Goal: Task Accomplishment & Management: Manage account settings

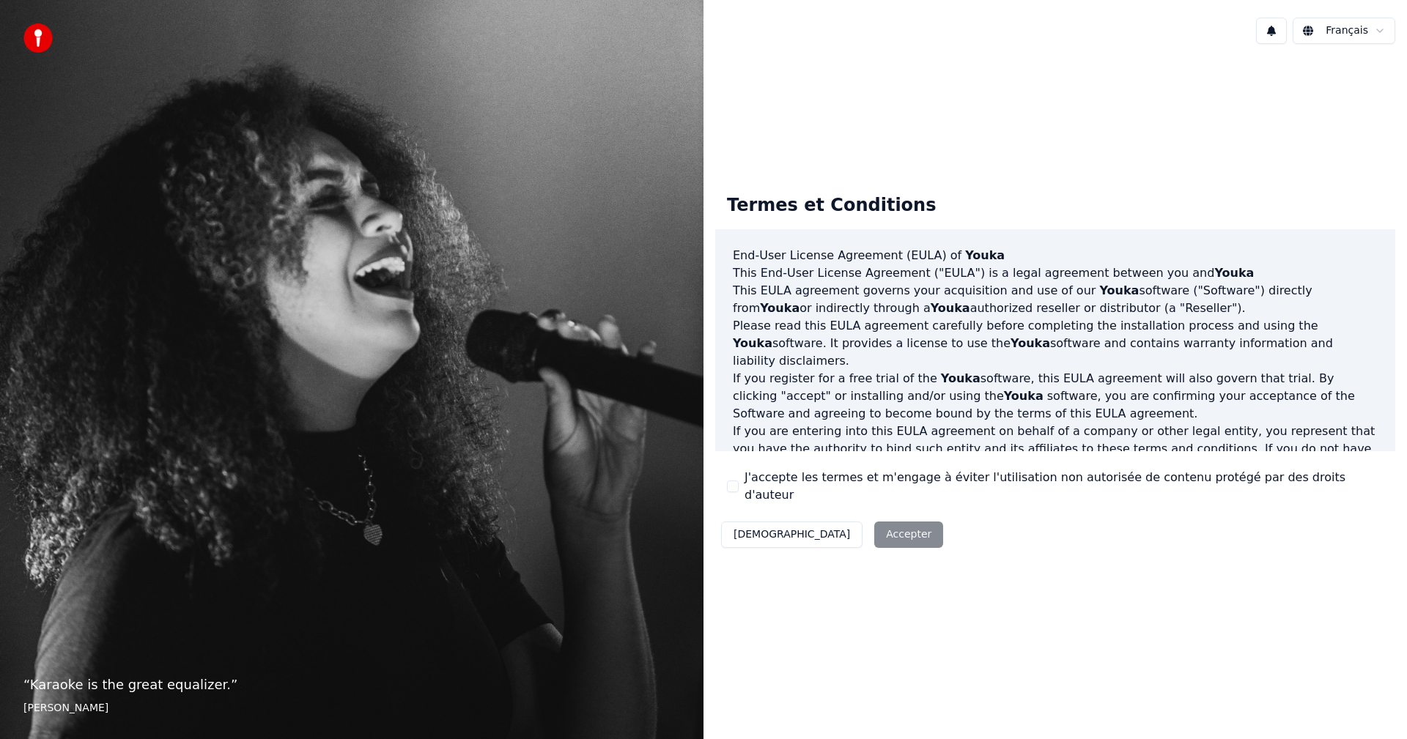
click at [733, 486] on button "J'accepte les termes et m'engage à éviter l'utilisation non autorisée de conten…" at bounding box center [733, 487] width 12 height 12
click at [751, 528] on button "[DEMOGRAPHIC_DATA]" at bounding box center [791, 535] width 141 height 26
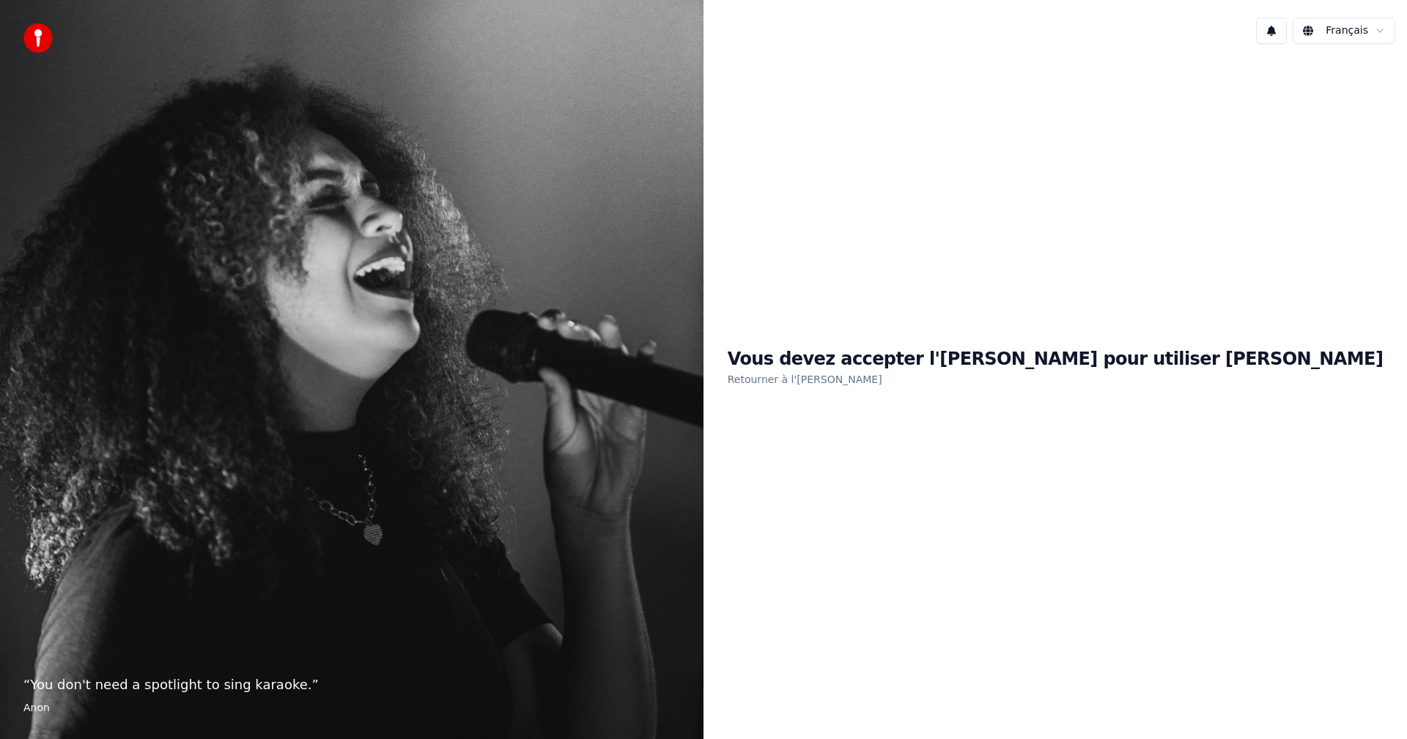
click at [882, 369] on link "Retourner à l'EULA" at bounding box center [805, 379] width 155 height 23
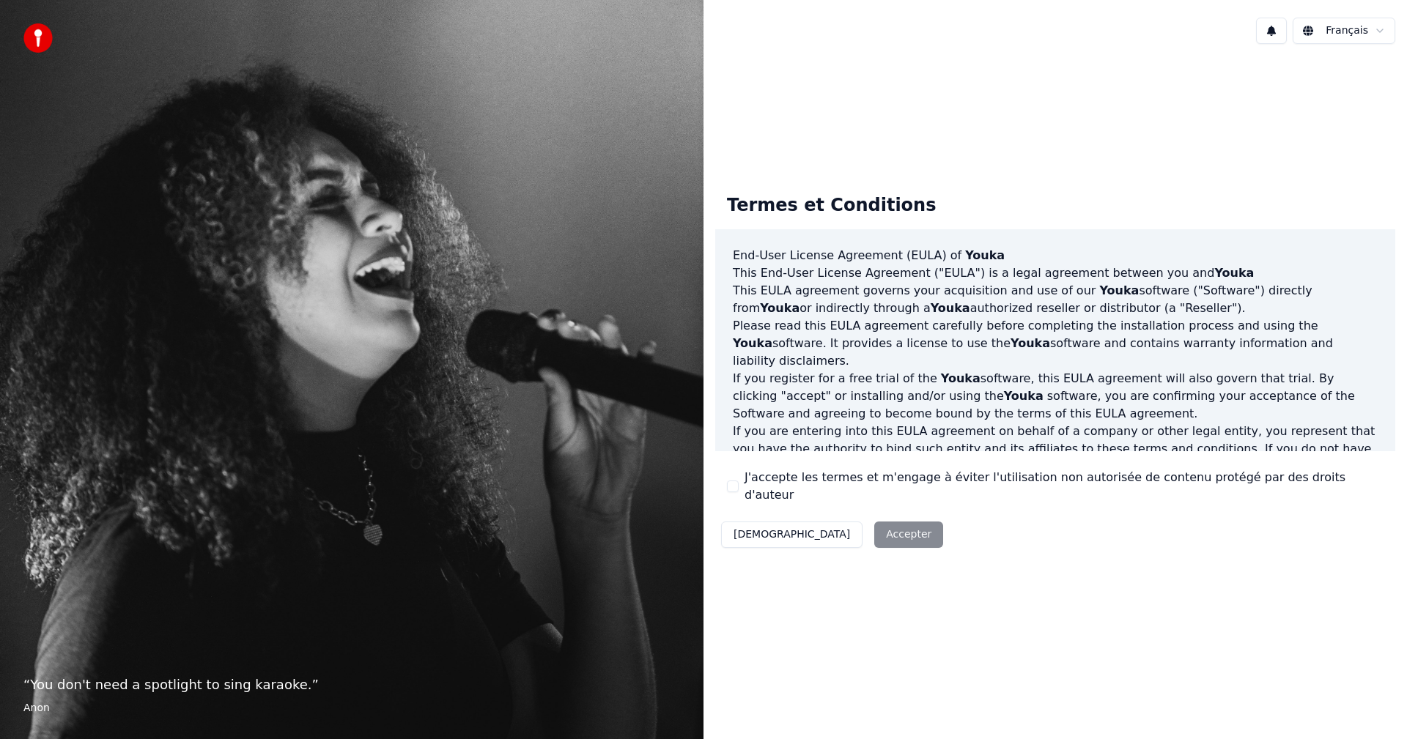
click at [722, 485] on div "Termes et Conditions End-User License Agreement (EULA) of Youka This End-User L…" at bounding box center [1055, 367] width 680 height 371
drag, startPoint x: 728, startPoint y: 486, endPoint x: 740, endPoint y: 494, distance: 14.2
click at [730, 487] on button "J'accepte les termes et m'engage à éviter l'utilisation non autorisée de conten…" at bounding box center [733, 487] width 12 height 12
click at [874, 522] on button "Accepter" at bounding box center [908, 535] width 69 height 26
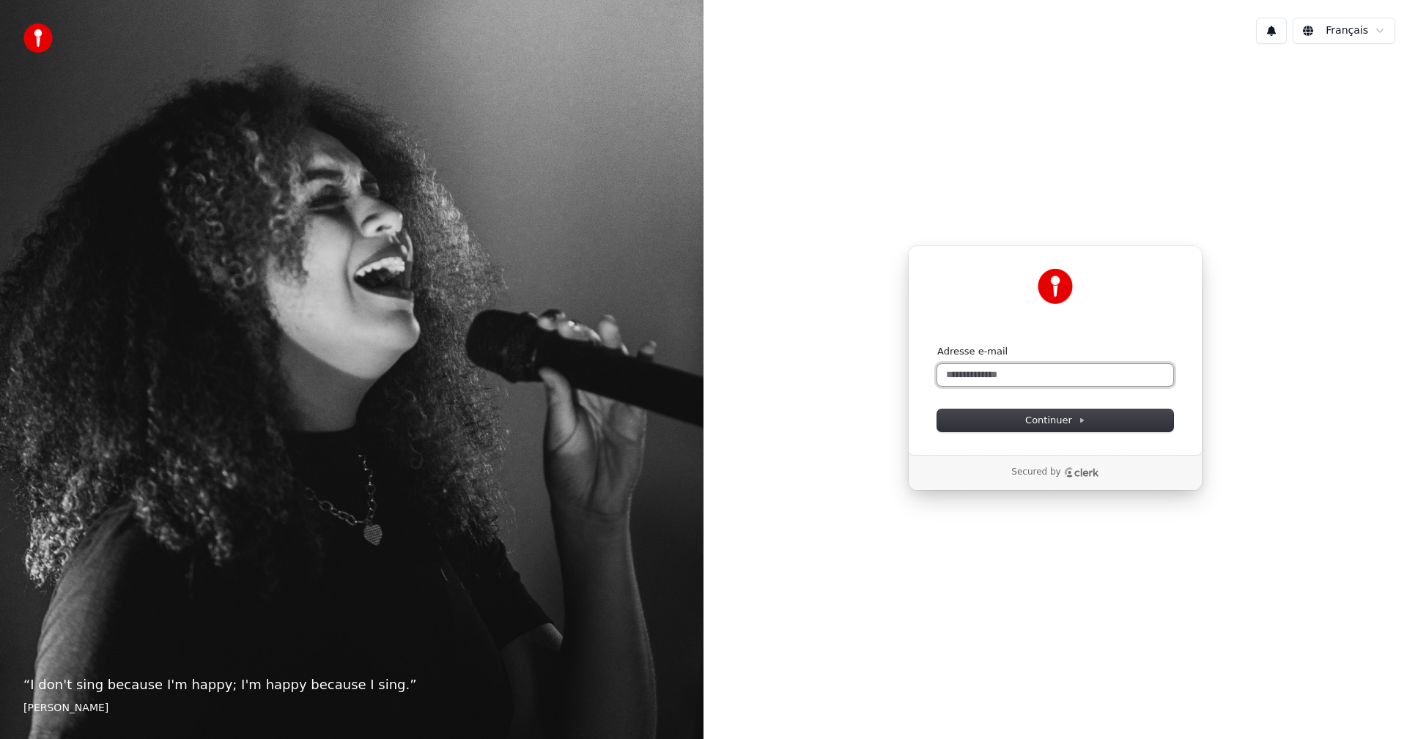
click at [969, 370] on input "Adresse e-mail" at bounding box center [1055, 375] width 236 height 22
click at [1001, 417] on button "Continuer" at bounding box center [1055, 421] width 236 height 22
type input "**********"
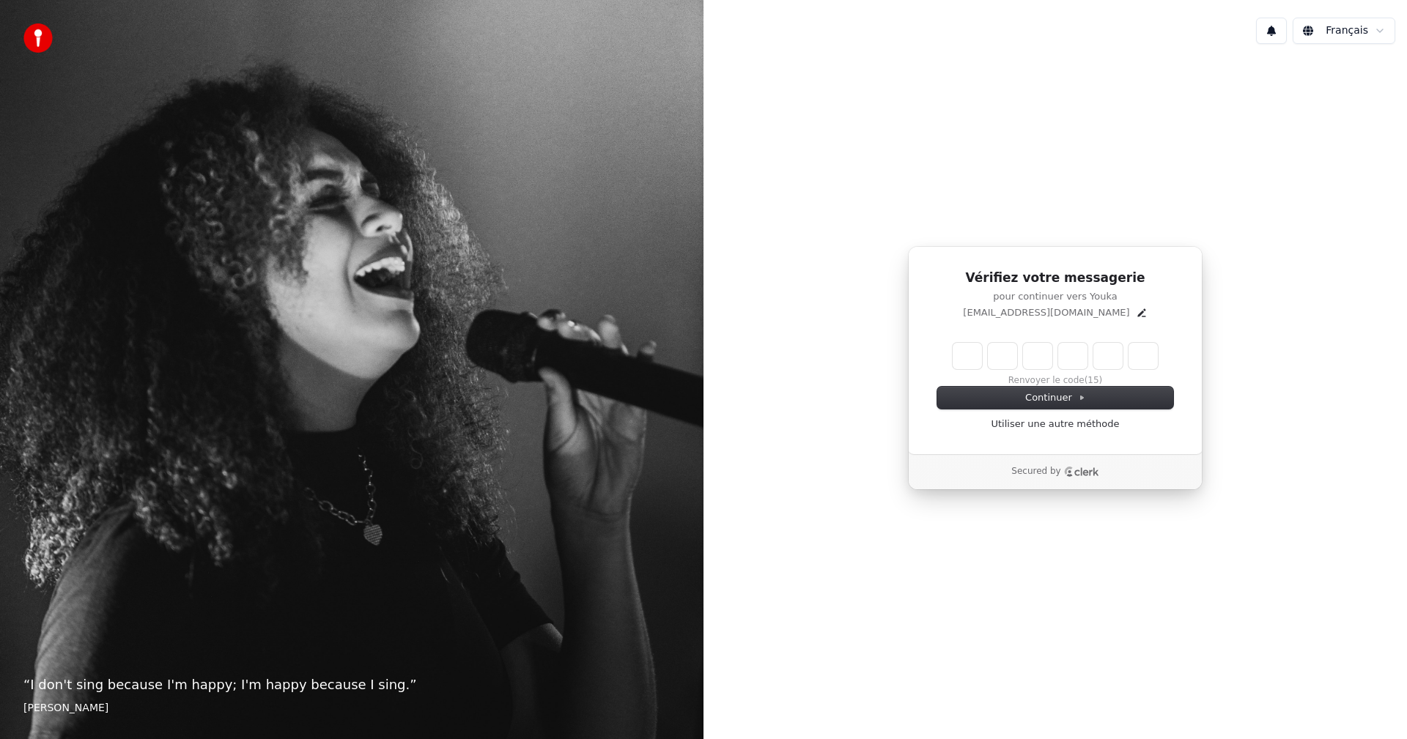
click at [977, 355] on input "Enter verification code" at bounding box center [1054, 356] width 205 height 26
type input "******"
